Goal: Information Seeking & Learning: Learn about a topic

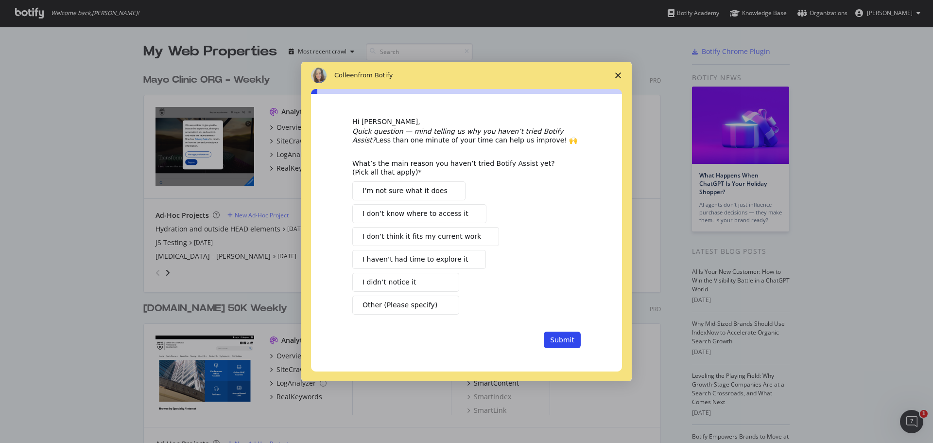
click at [616, 73] on icon "Close survey" at bounding box center [618, 75] width 6 height 6
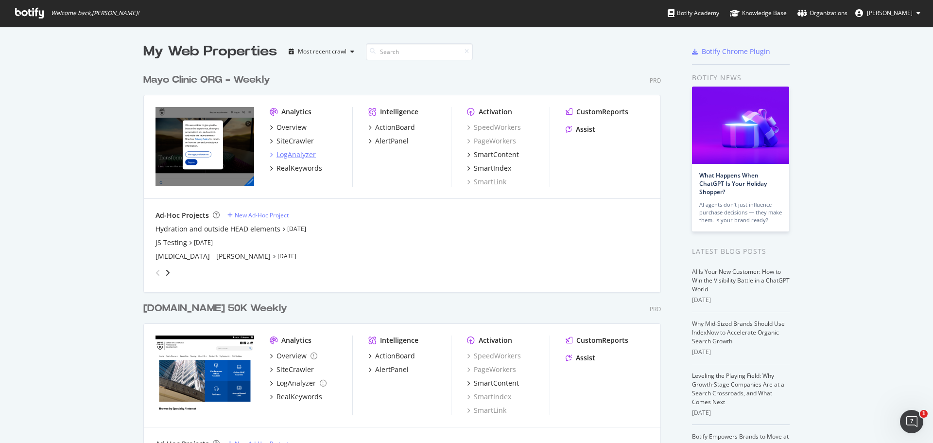
click at [288, 156] on div "LogAnalyzer" at bounding box center [295, 155] width 39 height 10
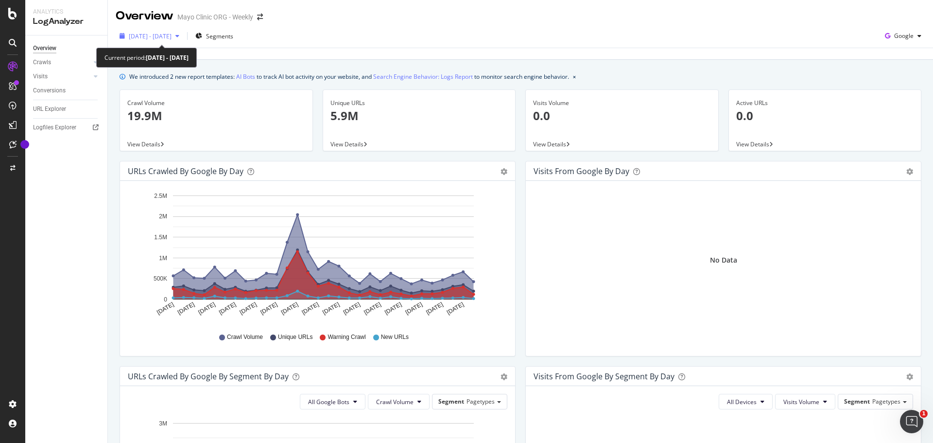
click at [156, 36] on span "[DATE] - [DATE]" at bounding box center [150, 36] width 43 height 8
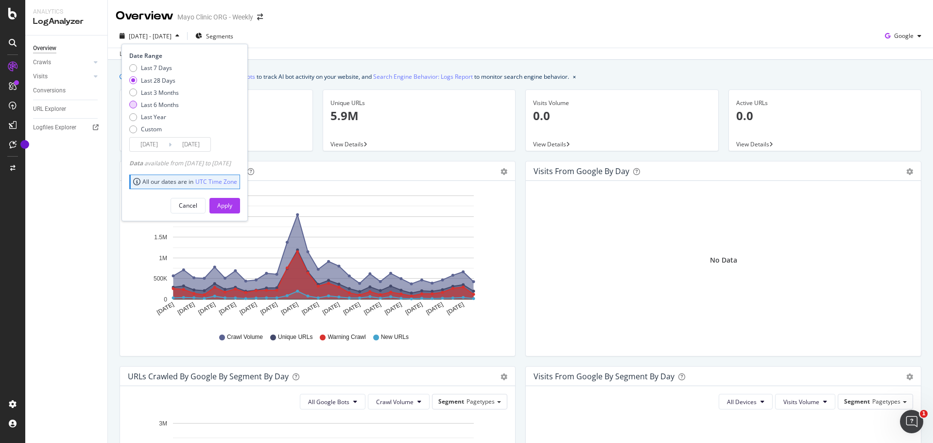
click at [131, 103] on div "Last 6 Months" at bounding box center [133, 105] width 8 height 8
type input "[DATE]"
click at [232, 203] on div "Apply" at bounding box center [224, 205] width 15 height 8
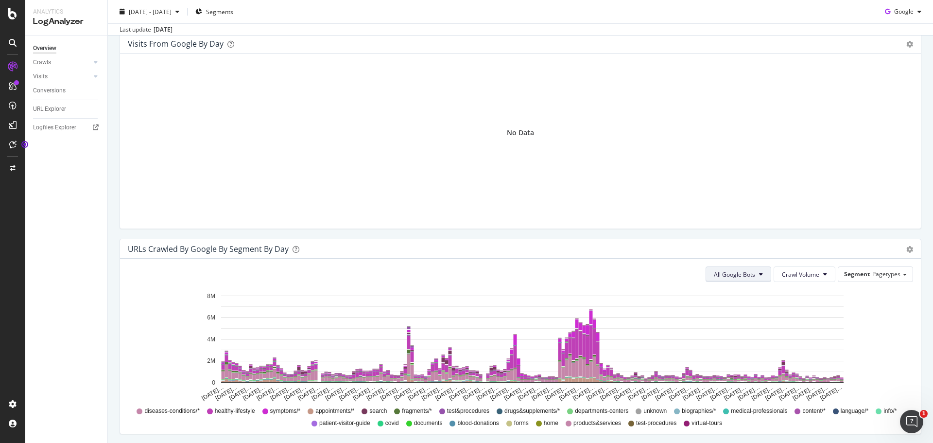
scroll to position [329, 0]
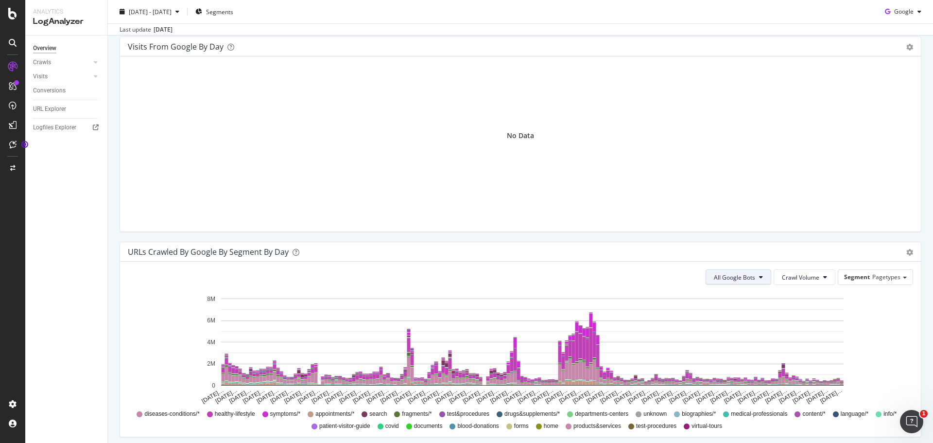
click at [745, 276] on span "All Google Bots" at bounding box center [734, 277] width 41 height 8
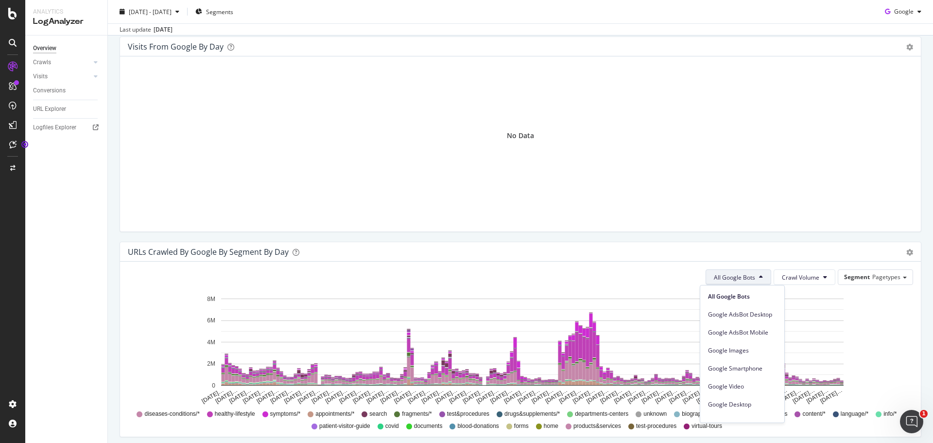
click at [734, 279] on span "All Google Bots" at bounding box center [734, 277] width 41 height 8
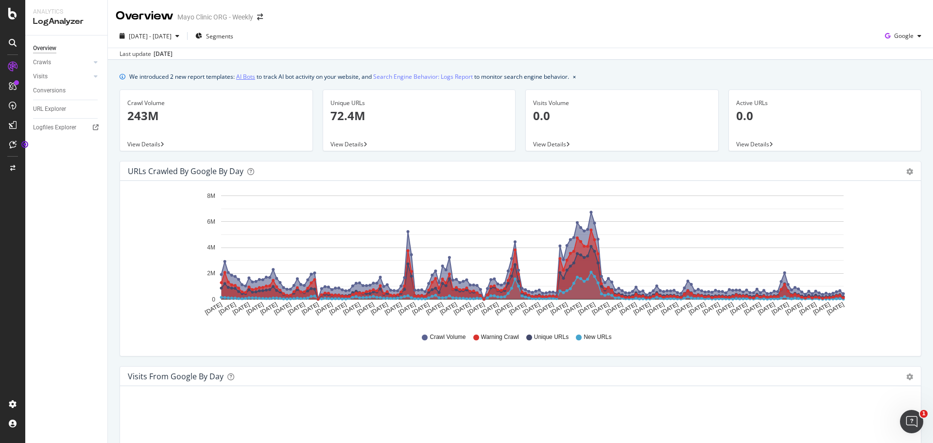
click at [247, 79] on link "AI Bots" at bounding box center [245, 76] width 19 height 10
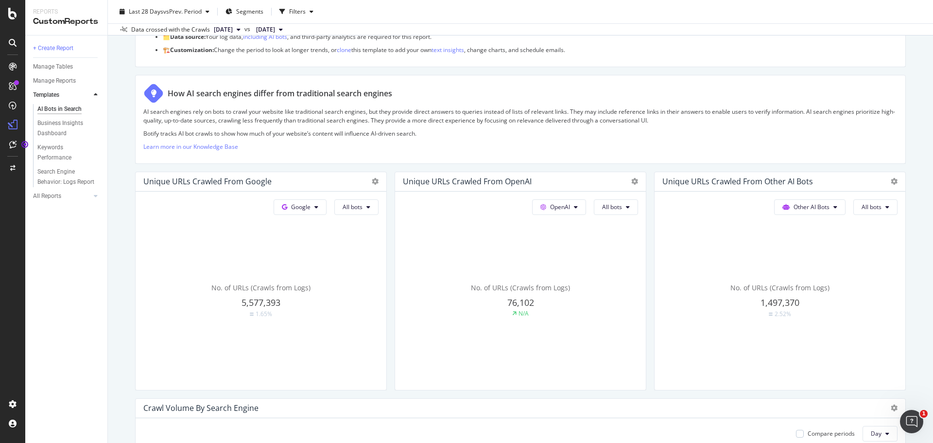
scroll to position [122, 0]
click at [355, 209] on span "All bots" at bounding box center [353, 206] width 20 height 8
click at [326, 211] on button "OpenAI" at bounding box center [300, 207] width 53 height 16
click at [564, 211] on button "OpenAI" at bounding box center [559, 207] width 54 height 16
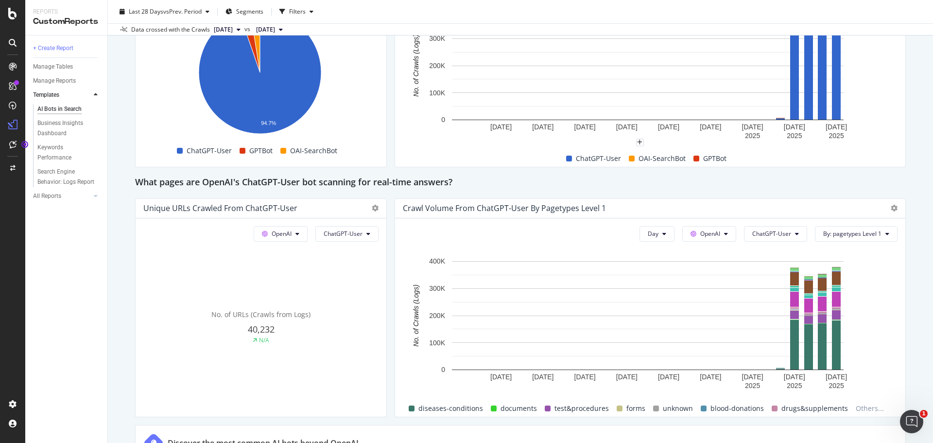
scroll to position [946, 0]
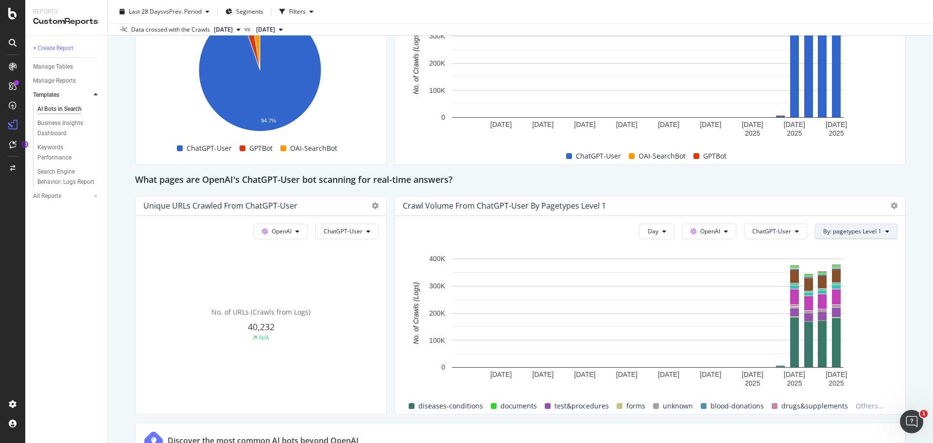
click at [833, 230] on span "By: pagetypes Level 1" at bounding box center [852, 231] width 58 height 8
click at [830, 268] on div "Select a Segment" at bounding box center [840, 266] width 49 height 8
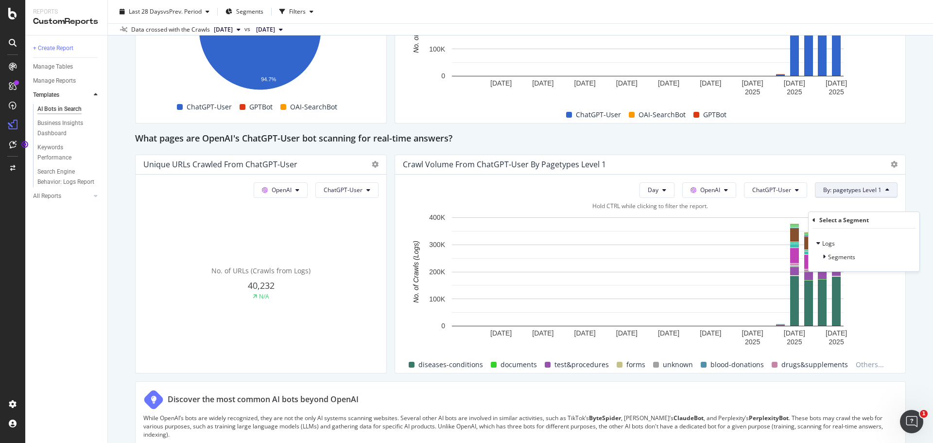
scroll to position [998, 0]
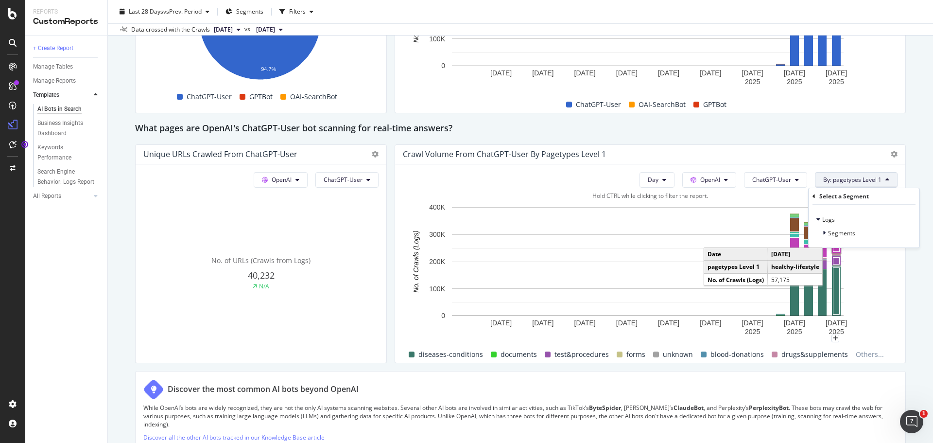
click at [823, 181] on span "By: pagetypes Level 1" at bounding box center [852, 179] width 58 height 8
